Goal: Check status

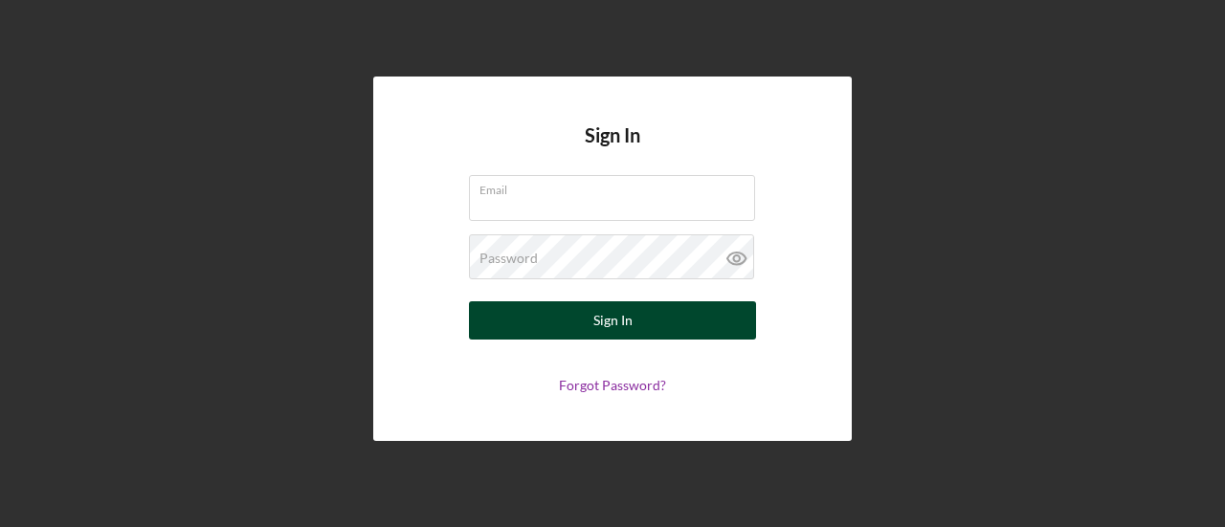
type input "[EMAIL_ADDRESS][DOMAIN_NAME]"
click at [604, 324] on div "Sign In" at bounding box center [612, 320] width 39 height 38
